Goal: Check status: Check status

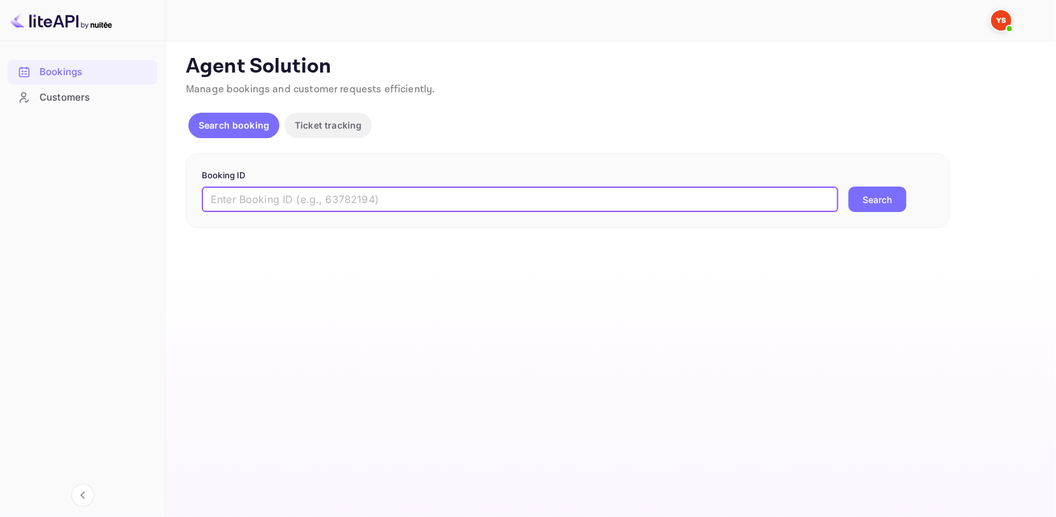
click at [303, 202] on input "text" at bounding box center [520, 198] width 636 height 25
paste input "9487184"
type input "9487184"
click at [884, 197] on button "Search" at bounding box center [877, 198] width 58 height 25
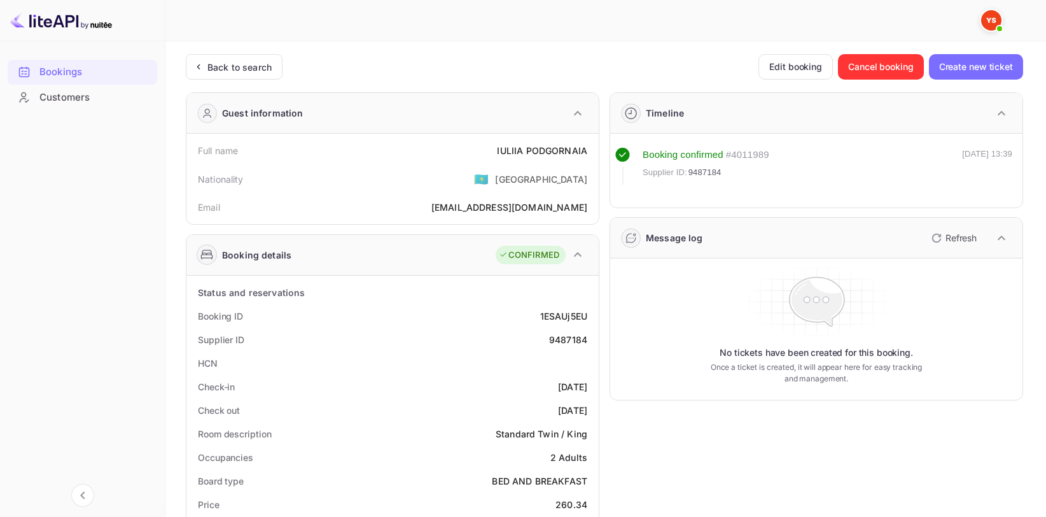
click at [561, 139] on div "Full name [PERSON_NAME]" at bounding box center [393, 151] width 402 height 24
copy div "[PERSON_NAME]"
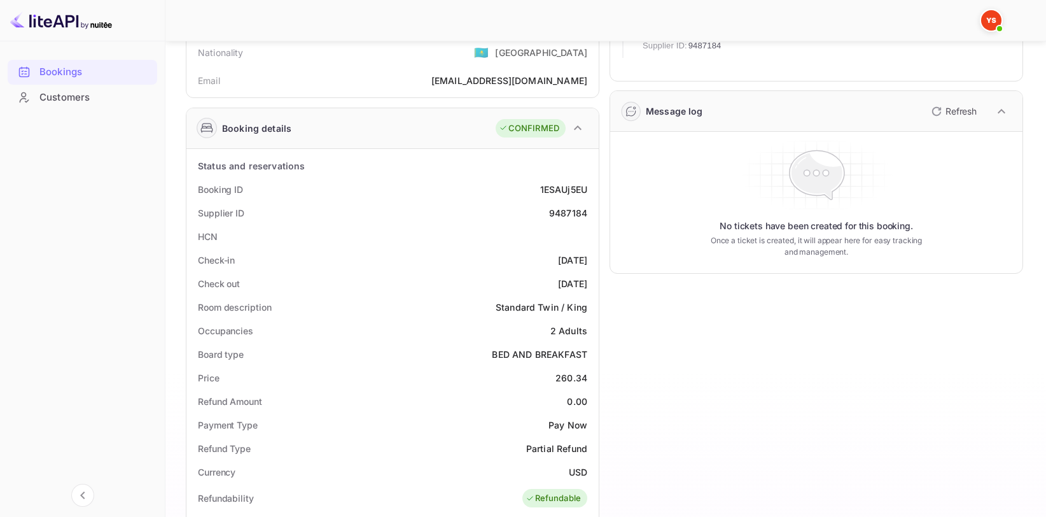
scroll to position [127, 0]
click at [562, 214] on div "9487184" at bounding box center [568, 212] width 38 height 13
copy div "9487184"
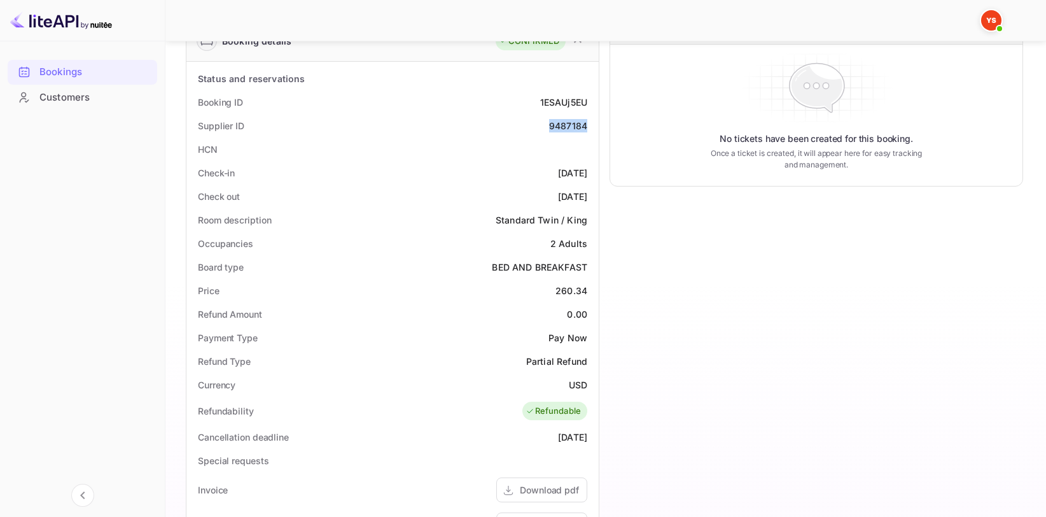
scroll to position [255, 0]
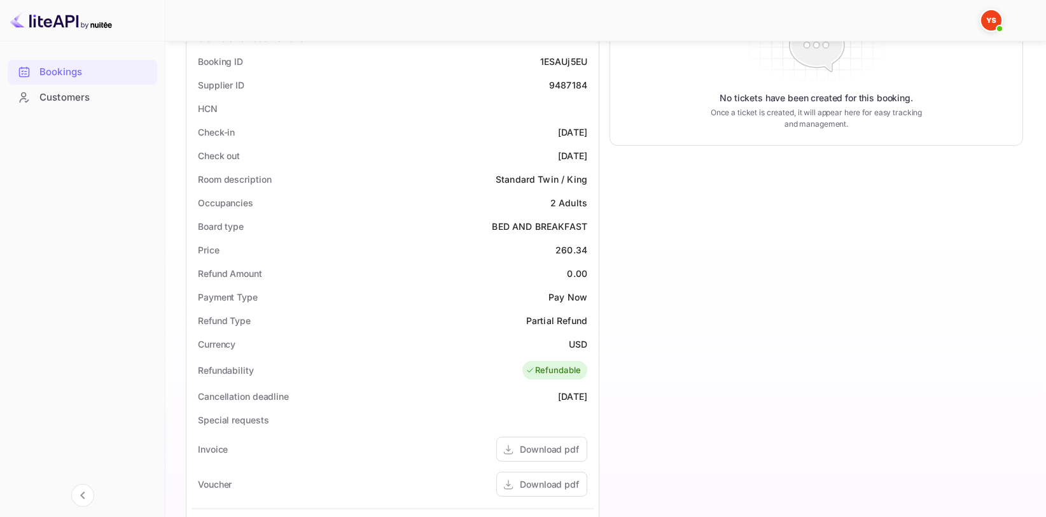
click at [578, 251] on div "260.34" at bounding box center [571, 249] width 32 height 13
copy div "260.34"
click at [566, 340] on div "Currency USD" at bounding box center [393, 344] width 402 height 24
click at [577, 345] on div "USD" at bounding box center [578, 343] width 18 height 13
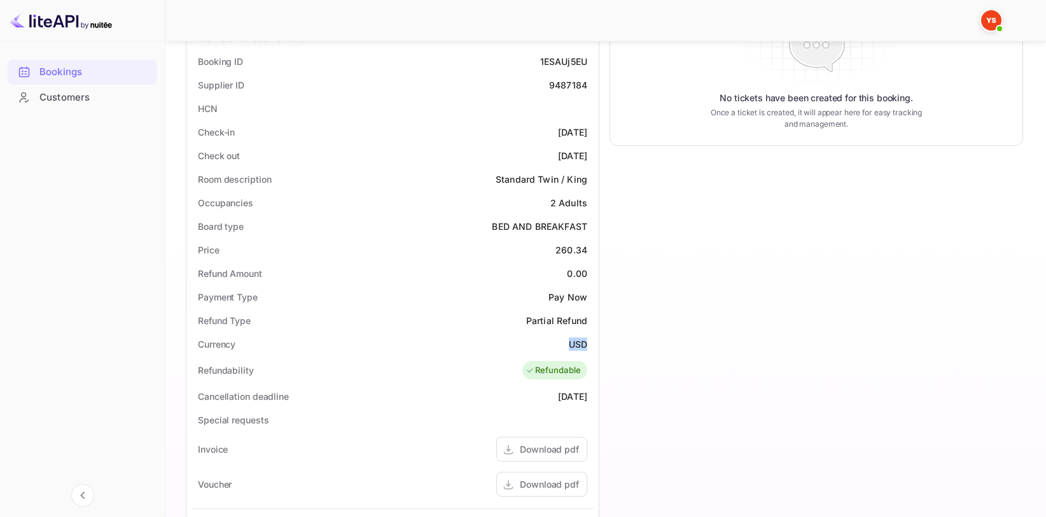
click at [577, 345] on div "USD" at bounding box center [578, 343] width 18 height 13
copy div "USD"
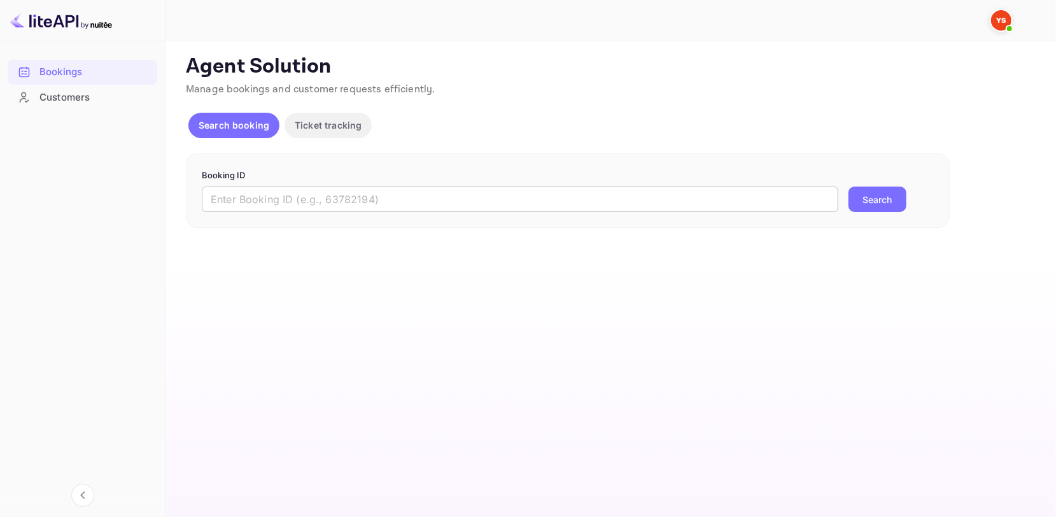
click at [296, 202] on input "text" at bounding box center [520, 198] width 636 height 25
paste input "9161418"
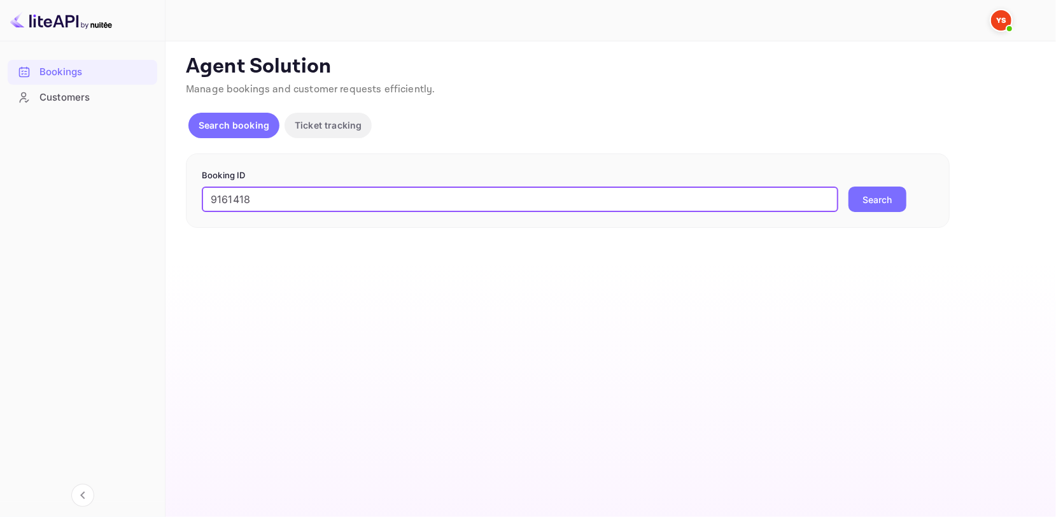
type input "9161418"
click at [886, 199] on button "Search" at bounding box center [877, 198] width 58 height 25
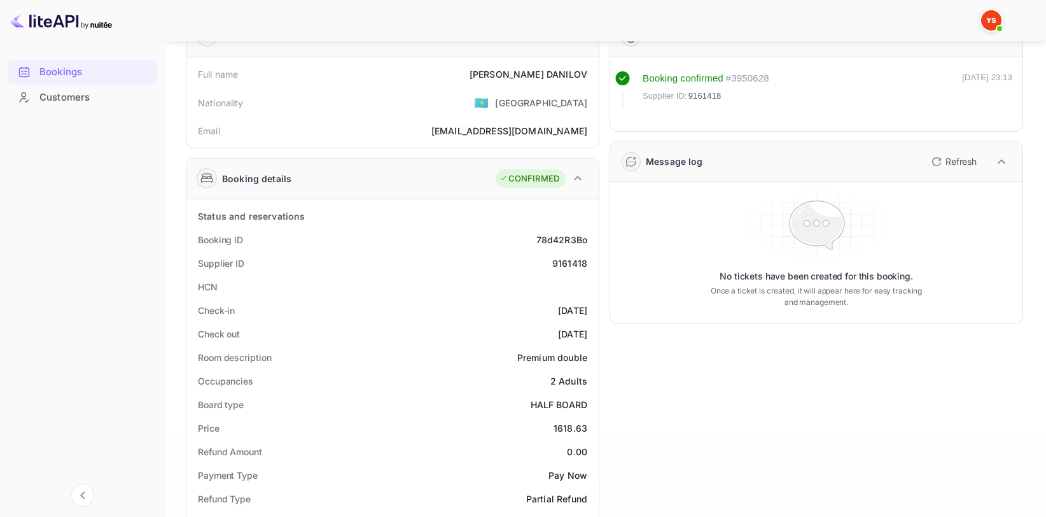
scroll to position [64, 0]
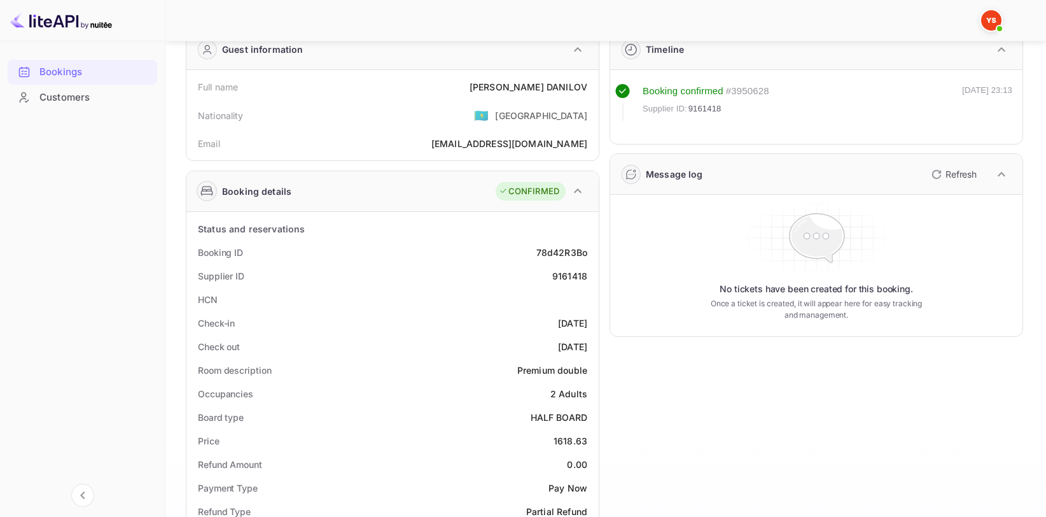
click at [547, 86] on div "IGOR DANILOV" at bounding box center [529, 86] width 118 height 13
copy div "IGOR DANILOV"
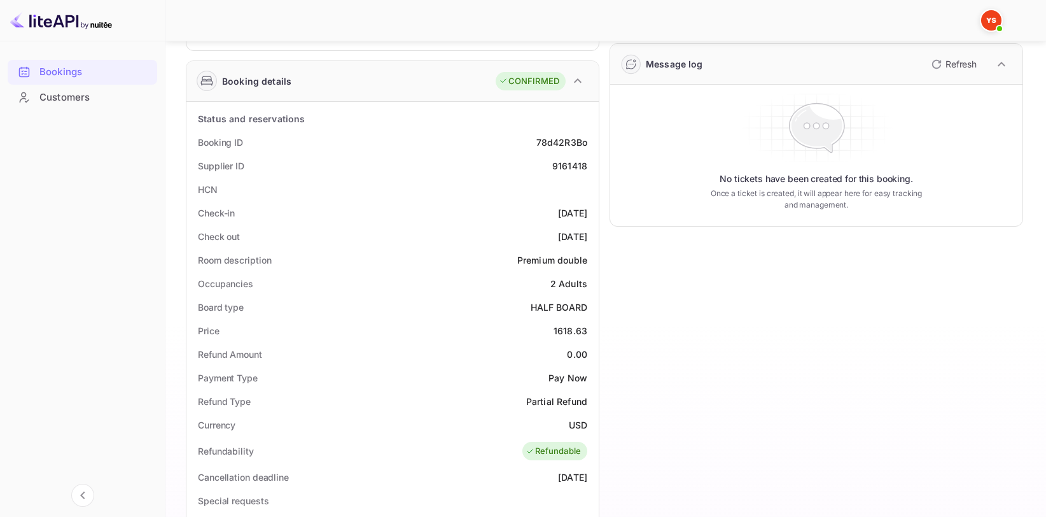
scroll to position [255, 0]
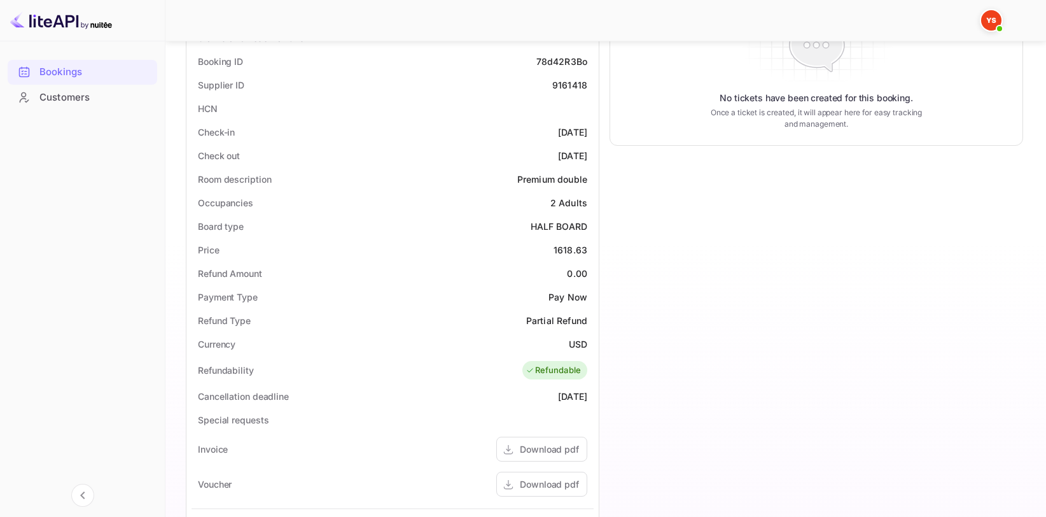
click at [568, 246] on div "1618.63" at bounding box center [571, 249] width 34 height 13
copy div "1618.63"
click at [576, 342] on div "USD" at bounding box center [578, 343] width 18 height 13
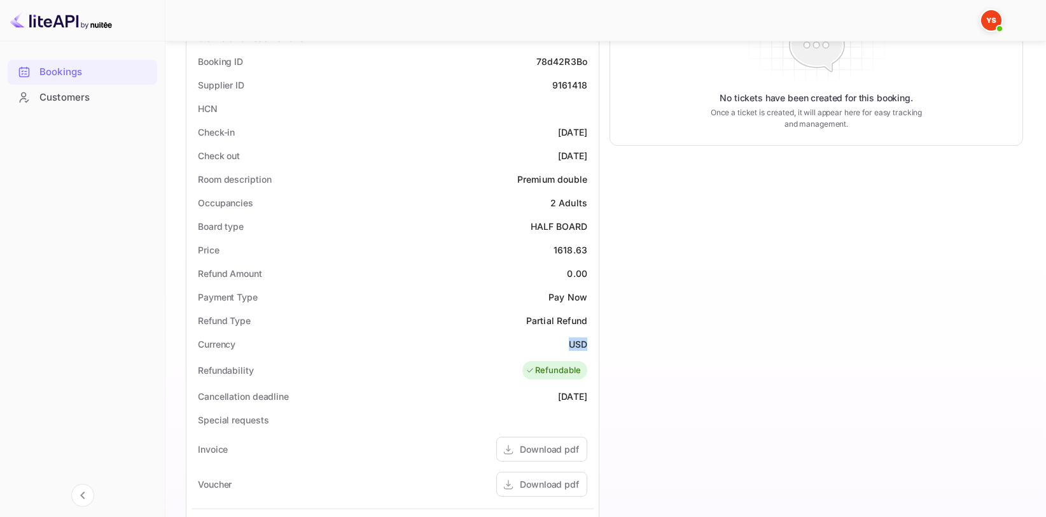
copy div "USD"
